Goal: Information Seeking & Learning: Learn about a topic

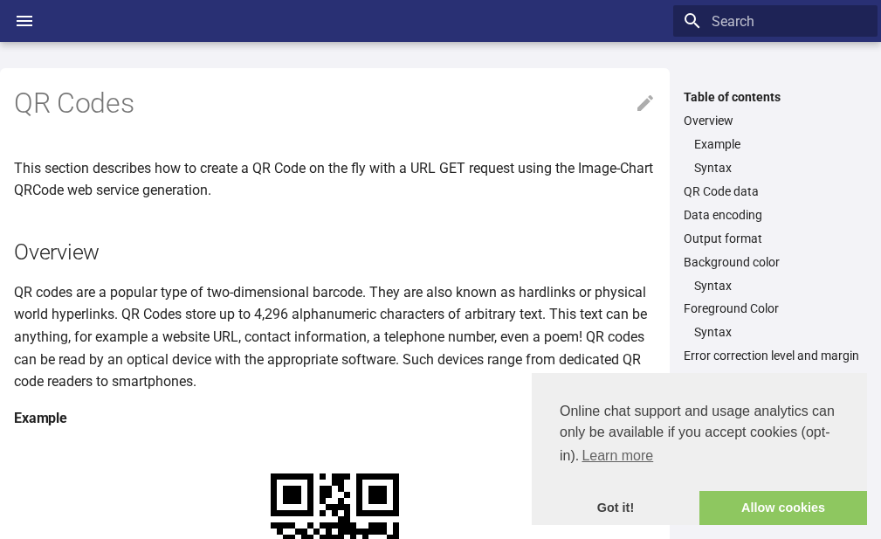
scroll to position [378, 0]
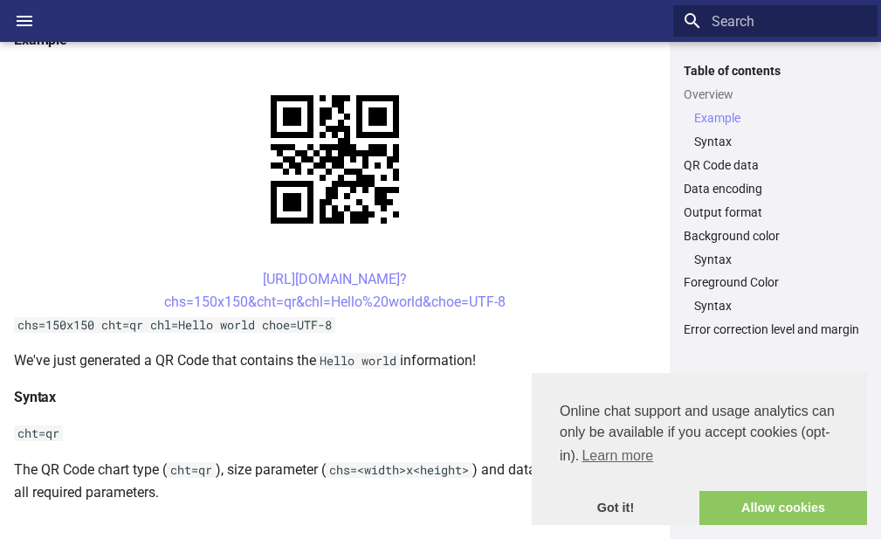
drag, startPoint x: 230, startPoint y: 279, endPoint x: 506, endPoint y: 299, distance: 276.7
click at [506, 299] on center "[URL][DOMAIN_NAME]? chs=150x150&cht=qr&chl=Hello%20world&choe=UTF-8" at bounding box center [335, 290] width 642 height 45
copy link "[URL][DOMAIN_NAME]? chs=150x150&cht=qr&chl=Hello%20world&choe=UTF-8"
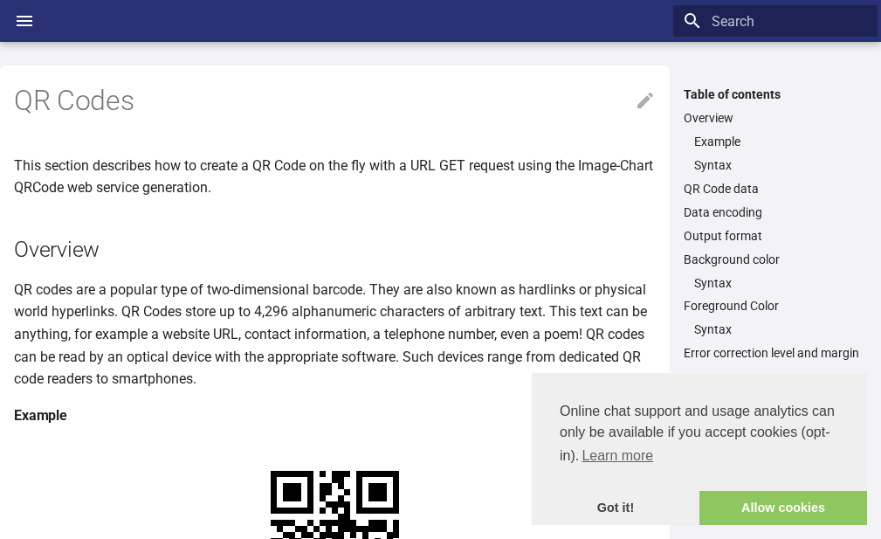
scroll to position [0, 0]
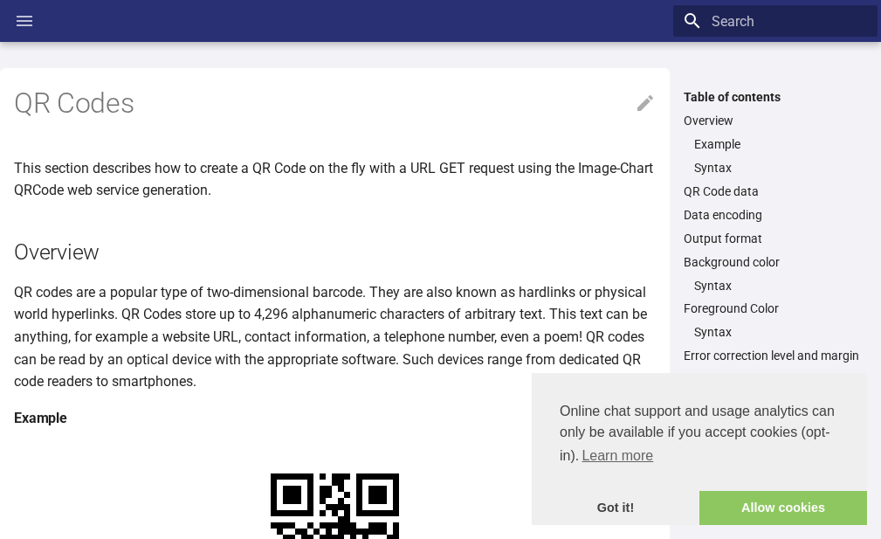
click at [23, 20] on icon "Header" at bounding box center [25, 21] width 16 height 10
click at [0, 0] on input "checkbox" at bounding box center [0, 0] width 0 height 0
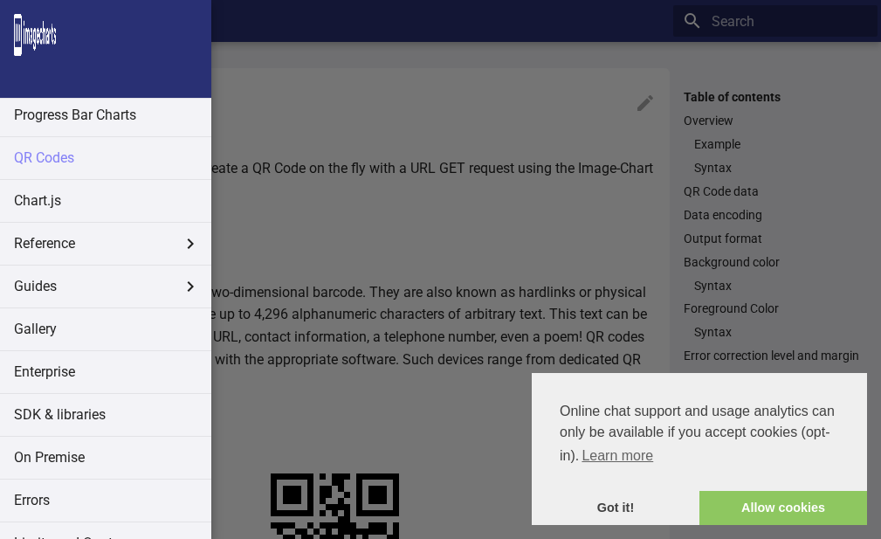
scroll to position [471, 0]
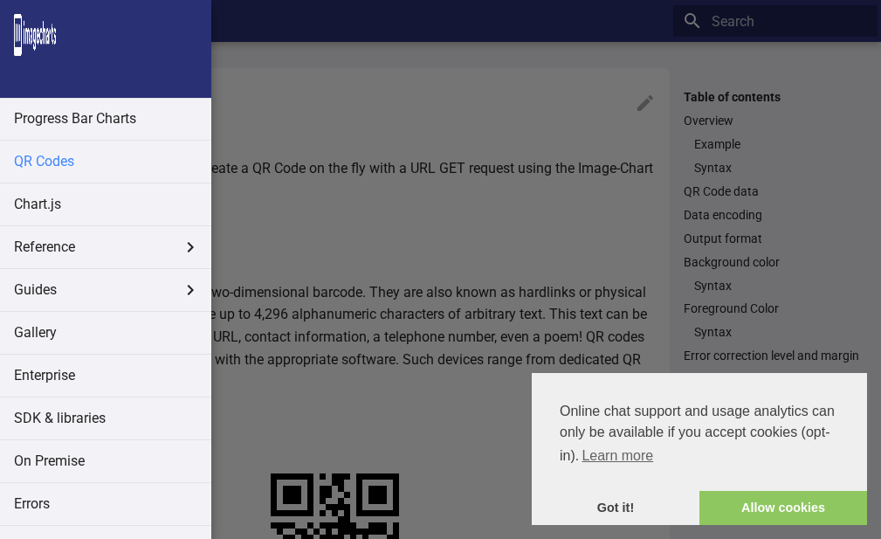
click at [38, 164] on link "QR Codes" at bounding box center [105, 162] width 211 height 42
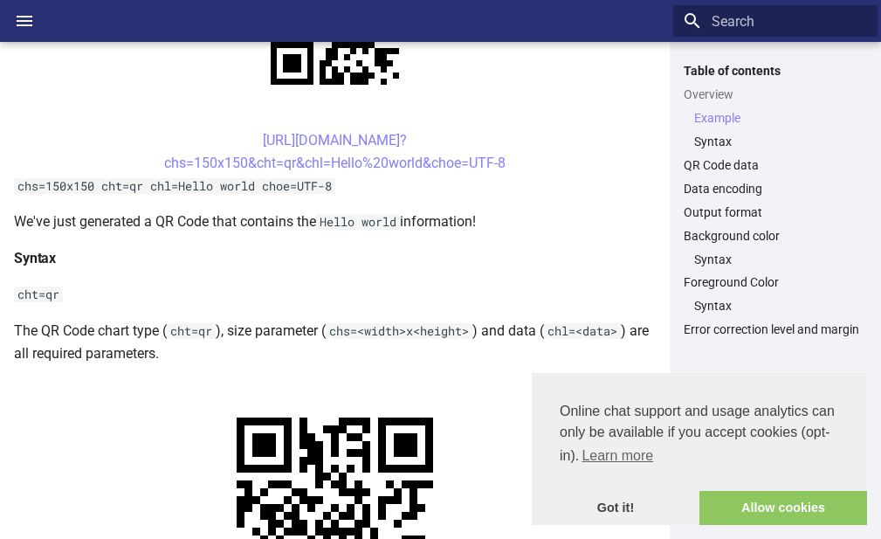
scroll to position [499, 0]
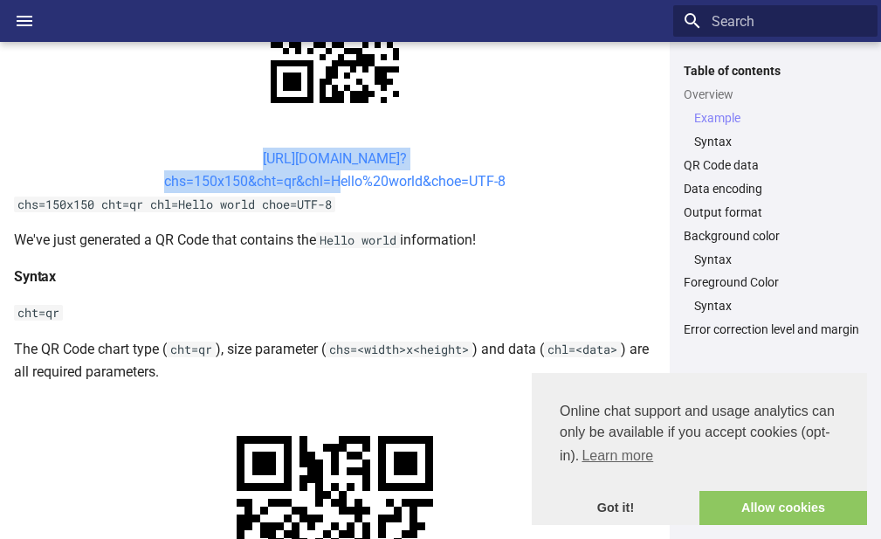
drag, startPoint x: 232, startPoint y: 159, endPoint x: 327, endPoint y: 186, distance: 98.9
click at [327, 186] on center "[URL][DOMAIN_NAME]? chs=150x150&cht=qr&chl=Hello%20world&choe=UTF-8" at bounding box center [335, 170] width 642 height 45
